Goal: Check status

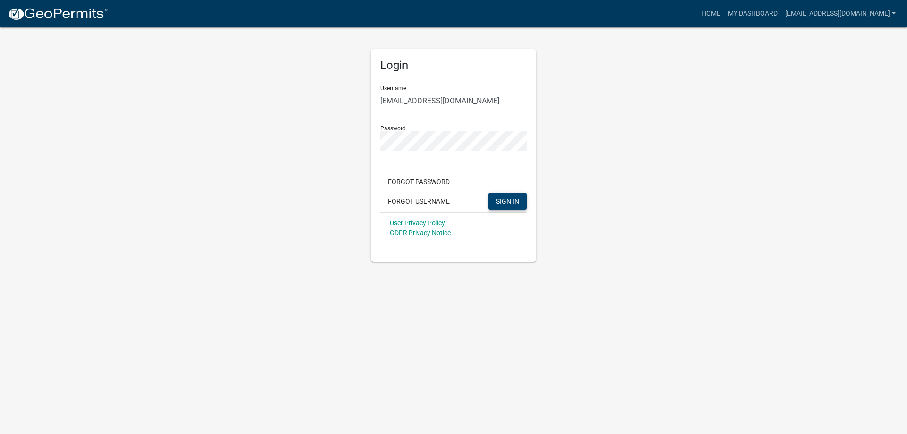
click at [509, 201] on span "SIGN IN" at bounding box center [507, 201] width 23 height 8
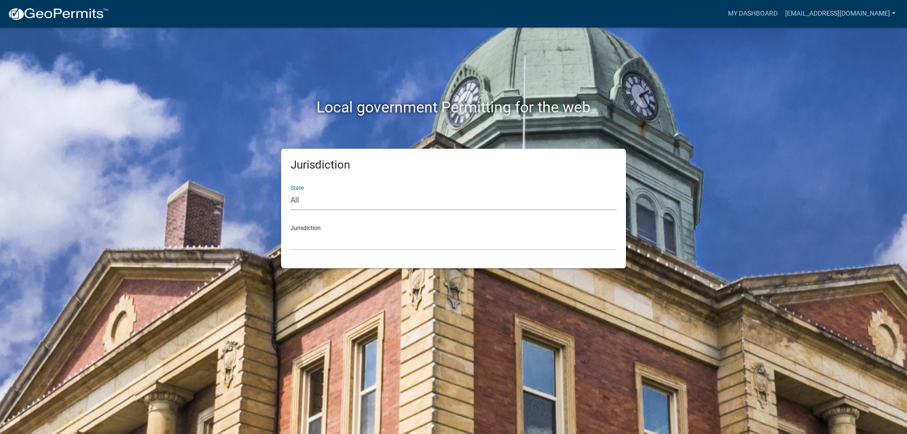
click at [291, 191] on select "All [US_STATE] [US_STATE] [US_STATE] [US_STATE] [US_STATE] [US_STATE] [US_STATE…" at bounding box center [454, 200] width 326 height 19
select select "[US_STATE]"
click option "[US_STATE]" at bounding box center [0, 0] width 0 height 0
click at [312, 228] on div "Jurisdiction City of [GEOGRAPHIC_DATA], [US_STATE] City of [GEOGRAPHIC_DATA], […" at bounding box center [454, 234] width 326 height 33
click at [291, 231] on select "City of [GEOGRAPHIC_DATA], [US_STATE] City of [GEOGRAPHIC_DATA], [US_STATE] Cit…" at bounding box center [454, 240] width 326 height 19
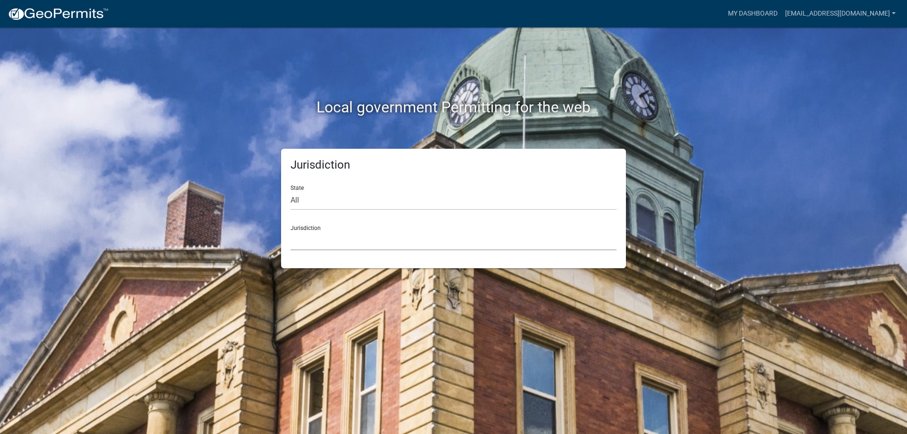
click at [291, 231] on select "[GEOGRAPHIC_DATA], [US_STATE] [GEOGRAPHIC_DATA], [US_STATE][PERSON_NAME][GEOGRA…" at bounding box center [454, 240] width 326 height 19
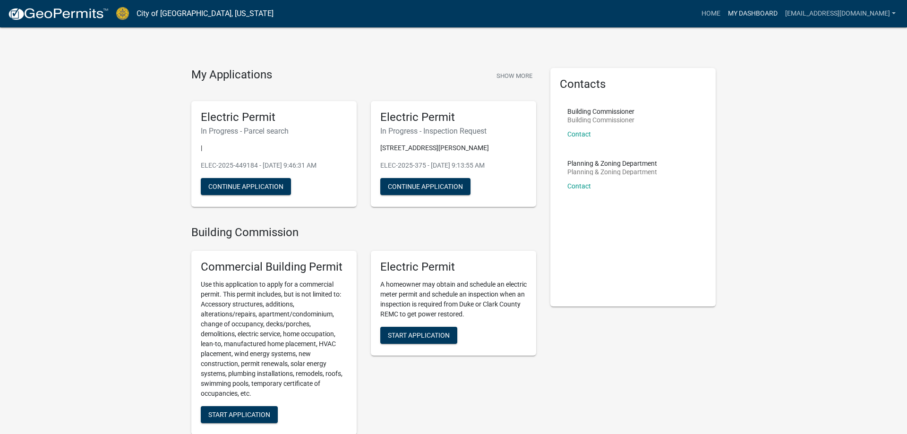
click at [765, 17] on link "My Dashboard" at bounding box center [752, 14] width 57 height 18
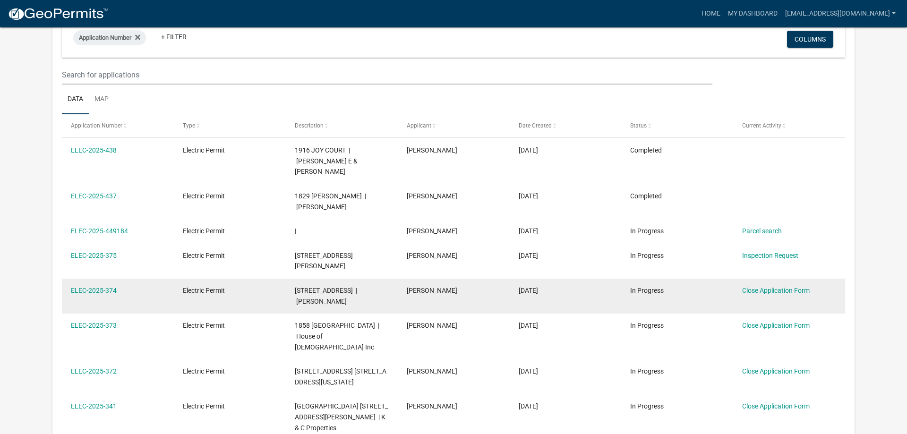
scroll to position [80, 0]
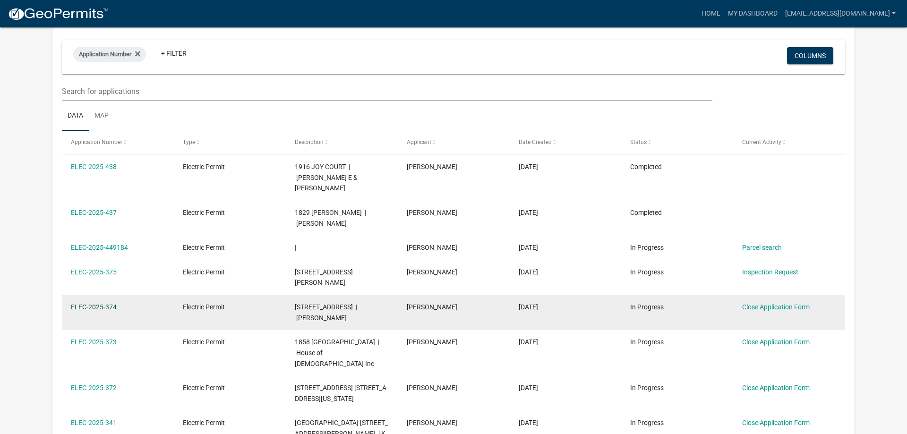
click at [101, 303] on link "ELEC-2025-374" at bounding box center [94, 307] width 46 height 8
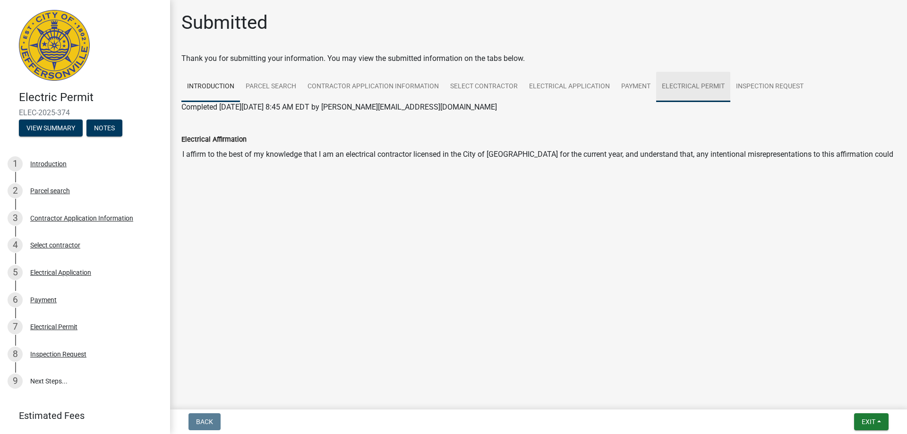
click at [694, 86] on link "Electrical Permit" at bounding box center [693, 87] width 74 height 30
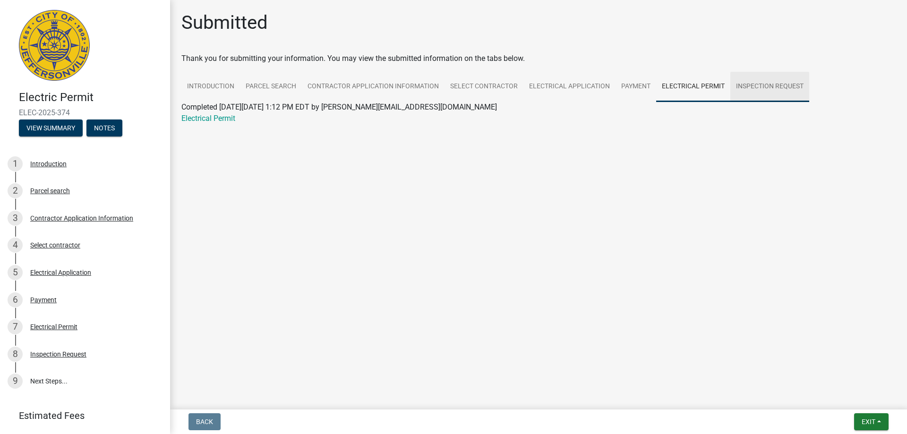
click at [735, 84] on link "Inspection Request" at bounding box center [770, 87] width 79 height 30
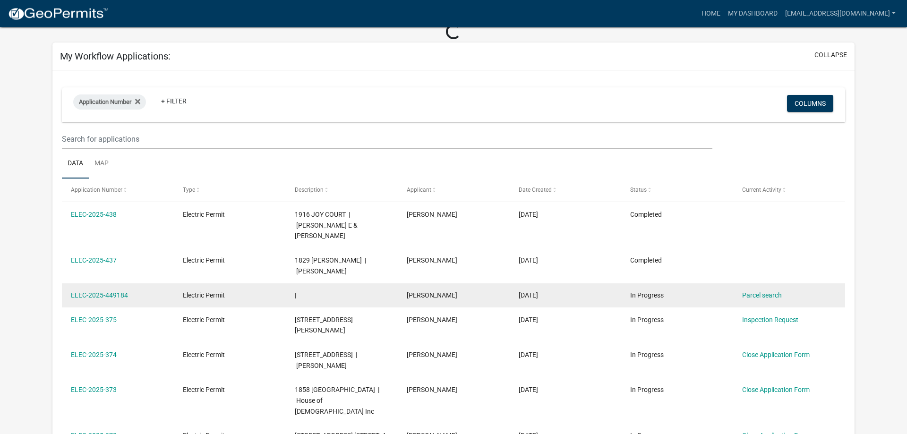
scroll to position [48, 0]
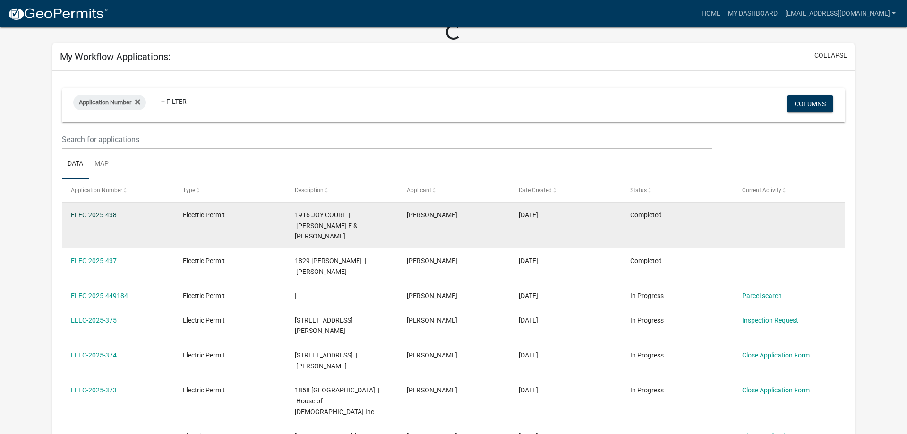
click at [92, 216] on link "ELEC-2025-438" at bounding box center [94, 215] width 46 height 8
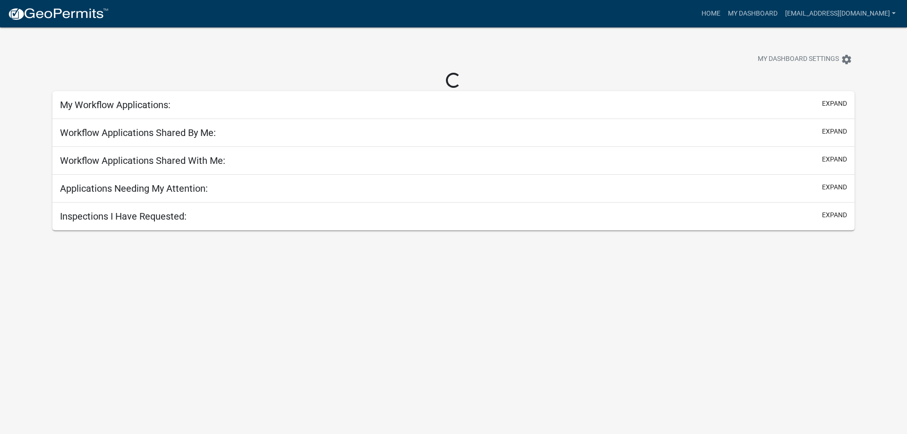
scroll to position [27, 0]
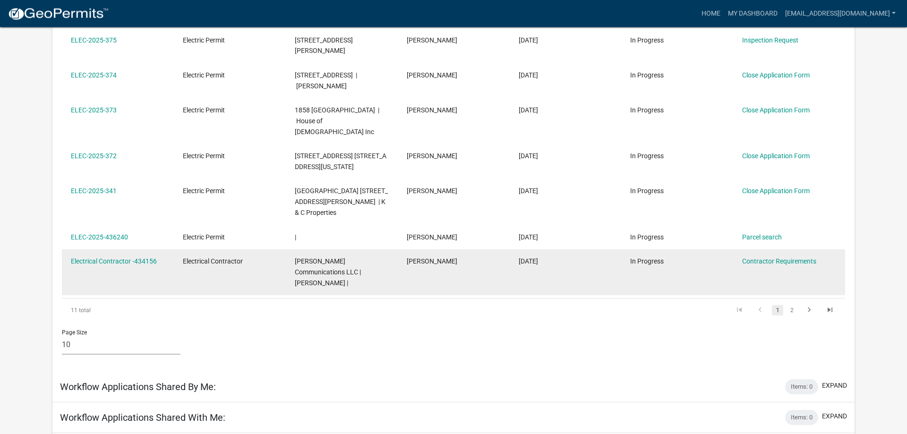
scroll to position [317, 0]
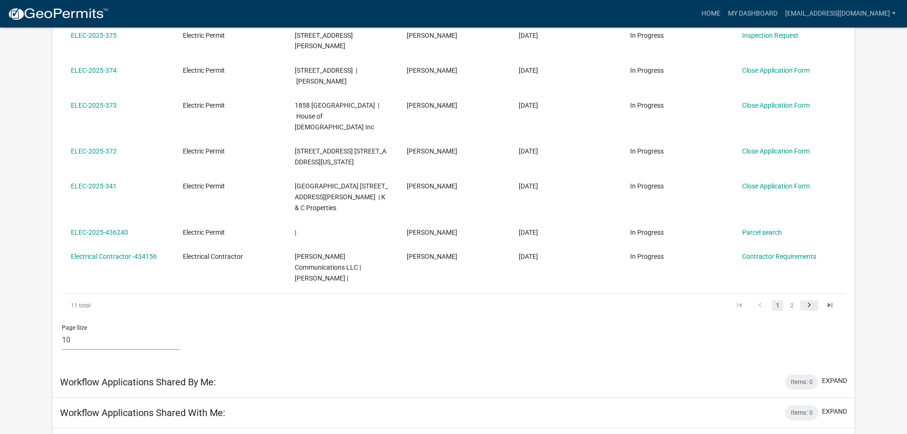
click at [811, 301] on icon "go to next page" at bounding box center [809, 306] width 12 height 11
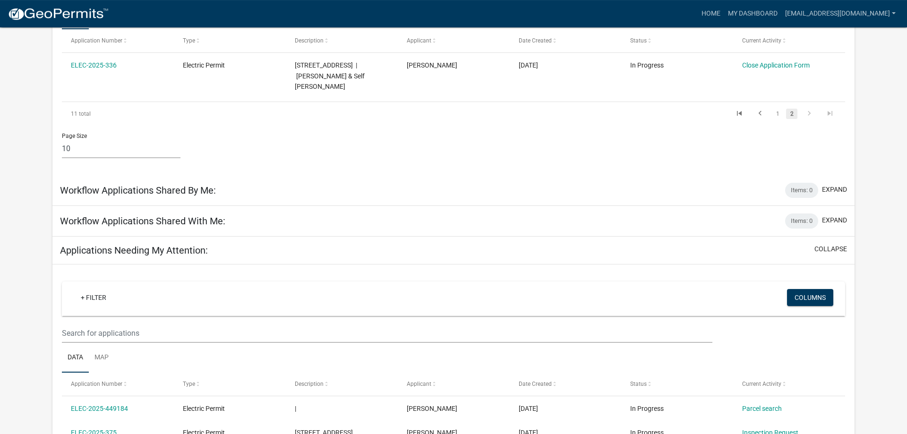
scroll to position [124, 0]
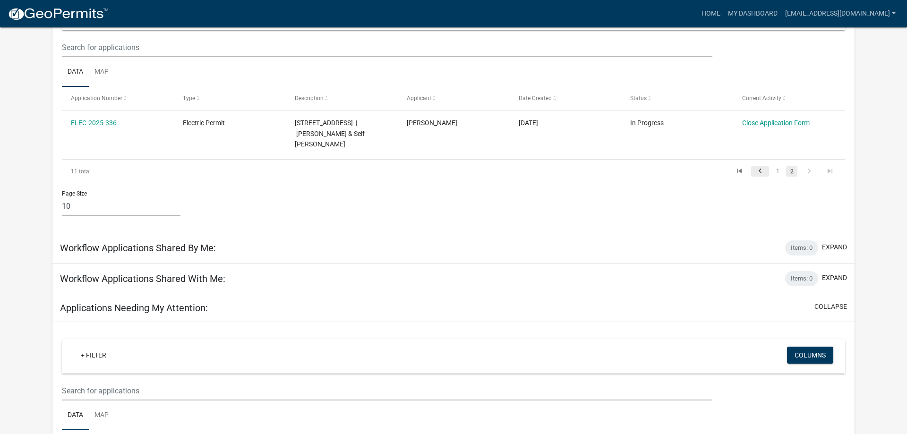
click at [758, 171] on icon "go to previous page" at bounding box center [760, 172] width 12 height 11
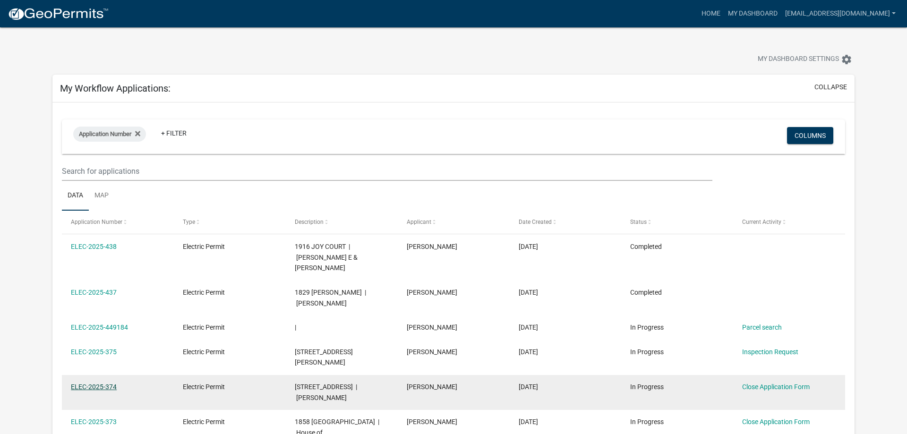
click at [100, 383] on link "ELEC-2025-374" at bounding box center [94, 387] width 46 height 8
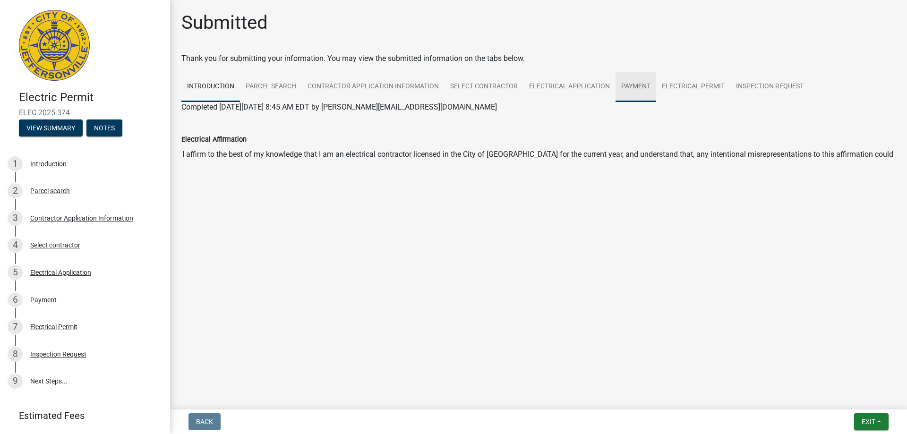
click at [638, 86] on link "Payment" at bounding box center [636, 87] width 41 height 30
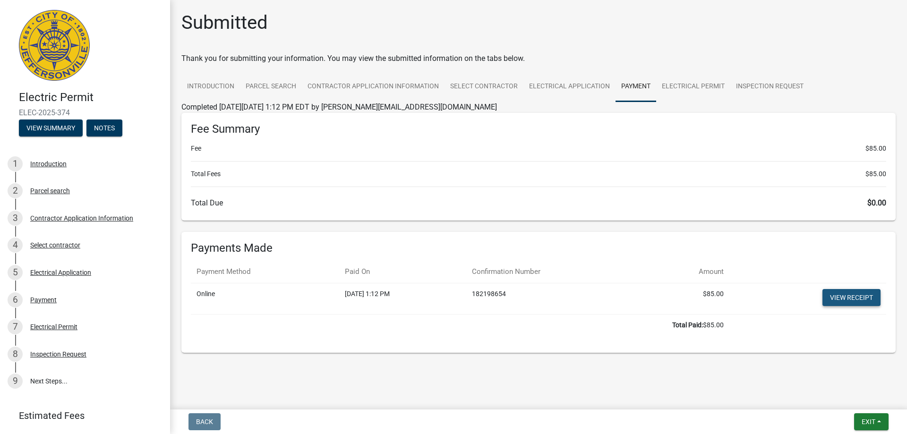
click at [858, 291] on link "View receipt" at bounding box center [852, 297] width 58 height 17
